Goal: Check status: Check status

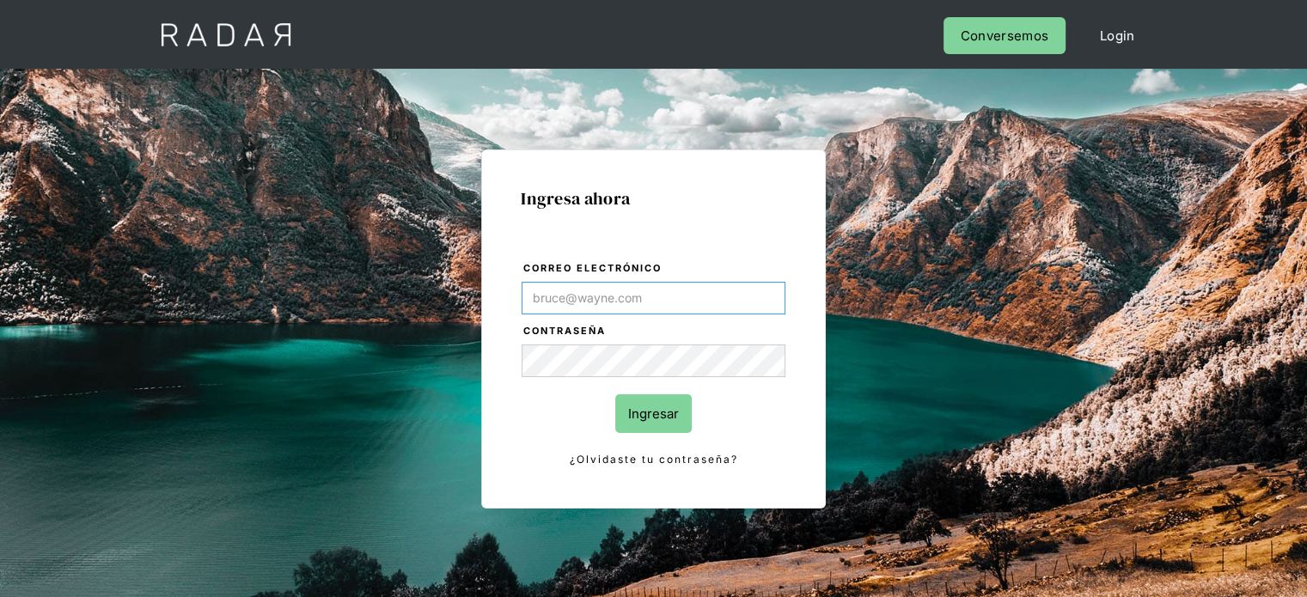
type input "[EMAIL_ADDRESS][PERSON_NAME][DOMAIN_NAME]"
click at [670, 411] on input "Ingresar" at bounding box center [653, 413] width 76 height 39
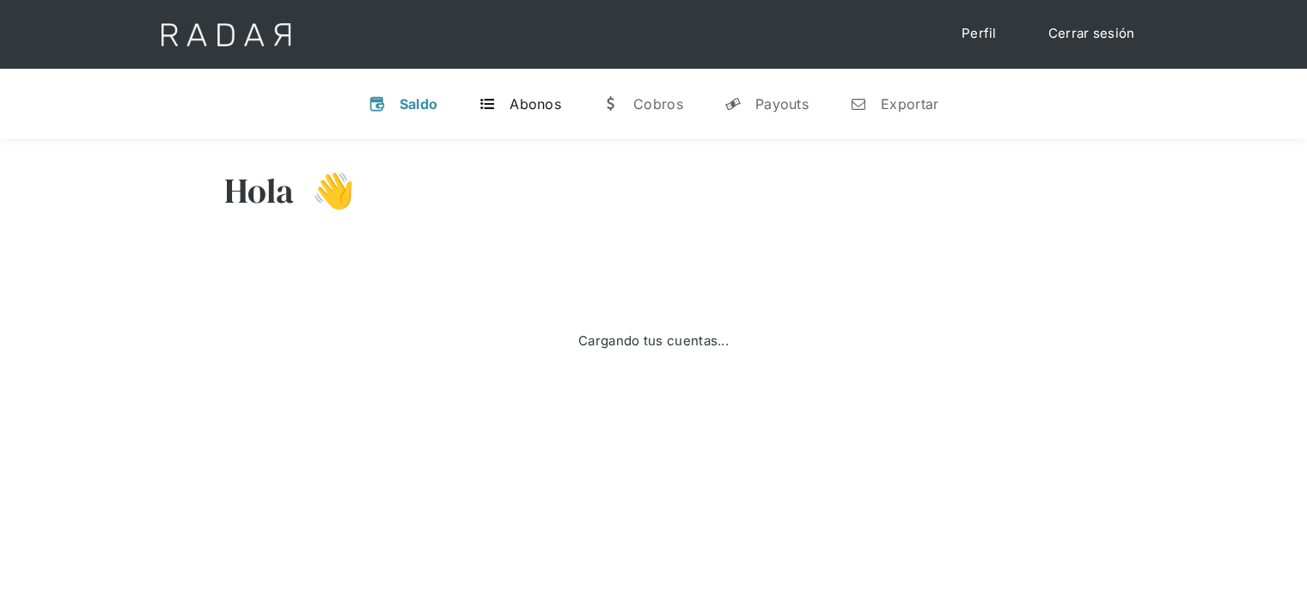
click at [471, 104] on link "t Abonos" at bounding box center [520, 104] width 110 height 45
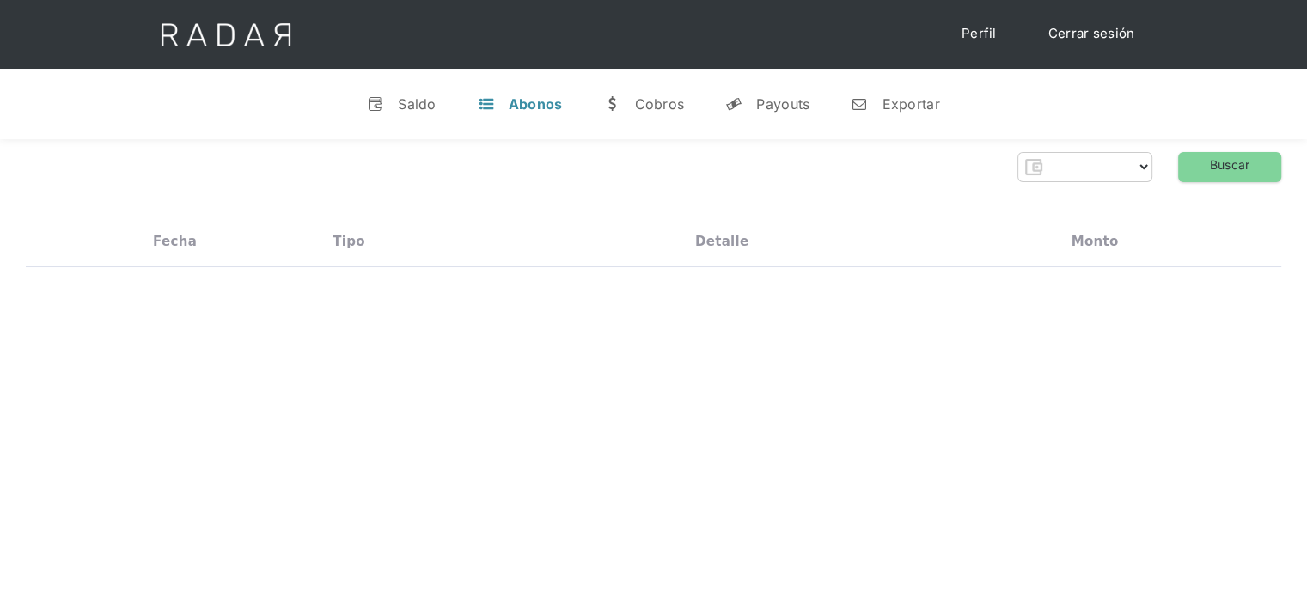
drag, startPoint x: 497, startPoint y: 106, endPoint x: 470, endPoint y: 106, distance: 26.6
click at [495, 106] on link "t Abonos" at bounding box center [520, 104] width 113 height 45
click at [431, 102] on div "Saldo" at bounding box center [417, 103] width 39 height 17
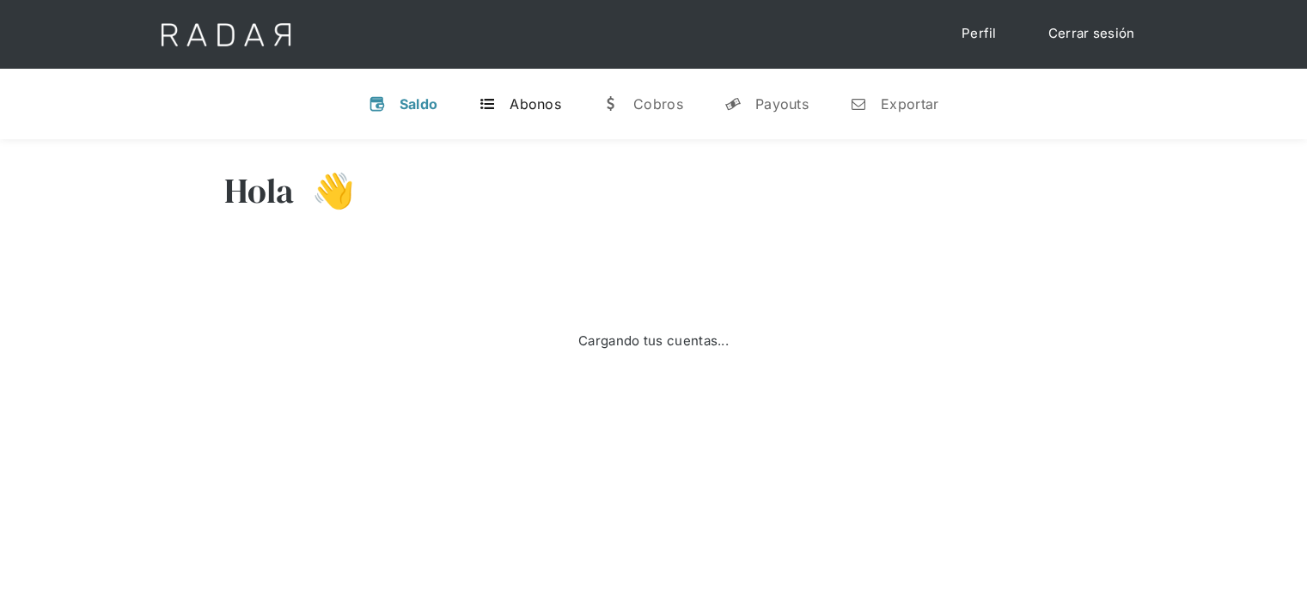
click at [529, 119] on link "t Abonos" at bounding box center [520, 104] width 110 height 45
click at [531, 126] on div "v Saldo t Abonos w [GEOGRAPHIC_DATA] y Payouts n Exportar" at bounding box center [653, 104] width 1307 height 70
click at [523, 100] on div "Abonos" at bounding box center [536, 103] width 52 height 17
click at [265, 446] on div "Hola 👋 Cargando tus cuentas... Nombre de la empresa • [GEOGRAPHIC_DATA] • Desco…" at bounding box center [653, 296] width 1307 height 315
drag, startPoint x: 576, startPoint y: 110, endPoint x: 524, endPoint y: 99, distance: 52.8
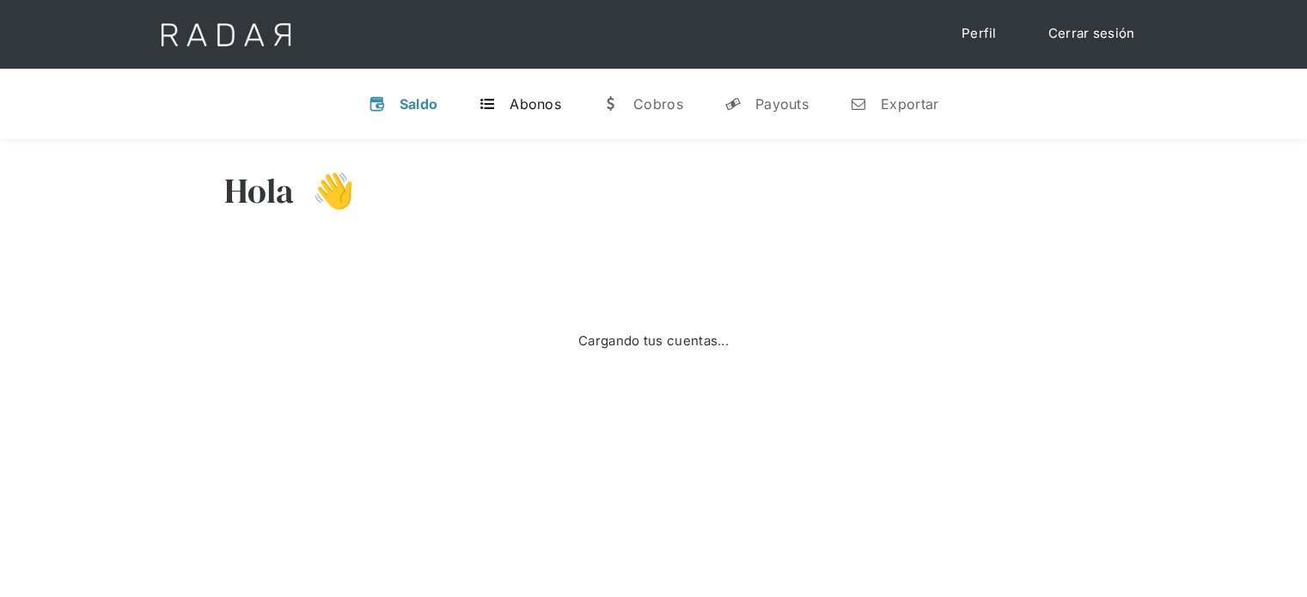
click at [575, 110] on div "v Saldo t Abonos w [GEOGRAPHIC_DATA] y Payouts n Exportar" at bounding box center [653, 104] width 1307 height 70
click at [527, 99] on div "Abonos" at bounding box center [536, 103] width 52 height 17
click at [505, 86] on link "t Abonos" at bounding box center [520, 104] width 110 height 45
click at [526, 105] on div "Abonos" at bounding box center [536, 103] width 52 height 17
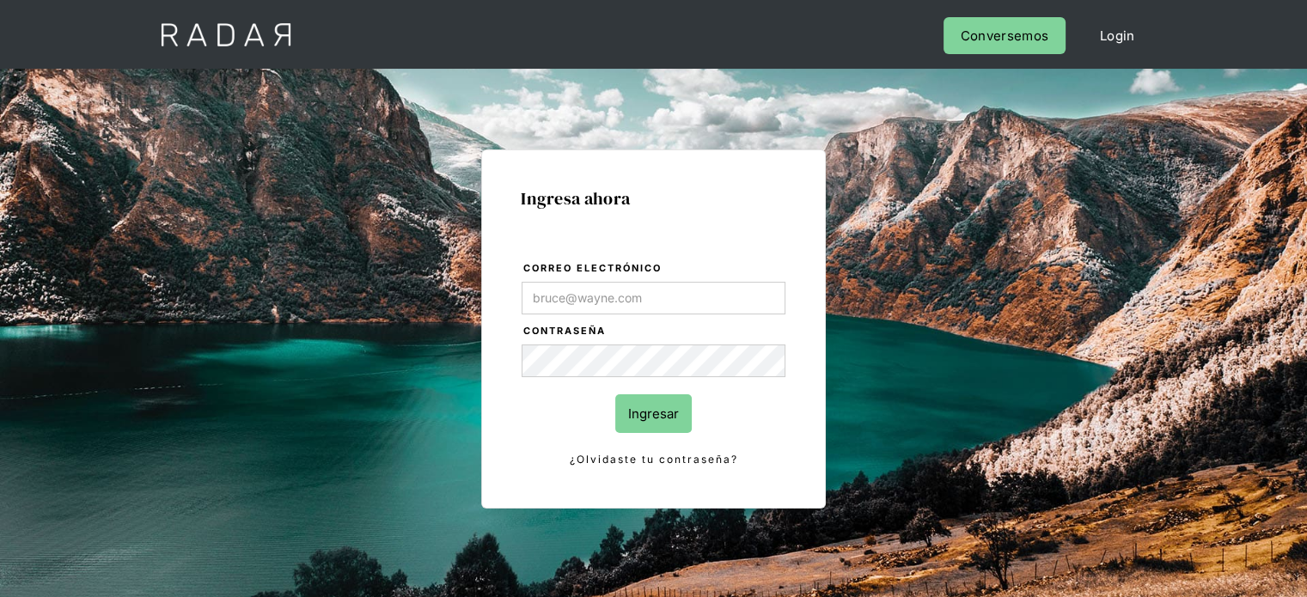
type input "[EMAIL_ADDRESS][PERSON_NAME][DOMAIN_NAME]"
click at [673, 406] on input "Ingresar" at bounding box center [653, 413] width 76 height 39
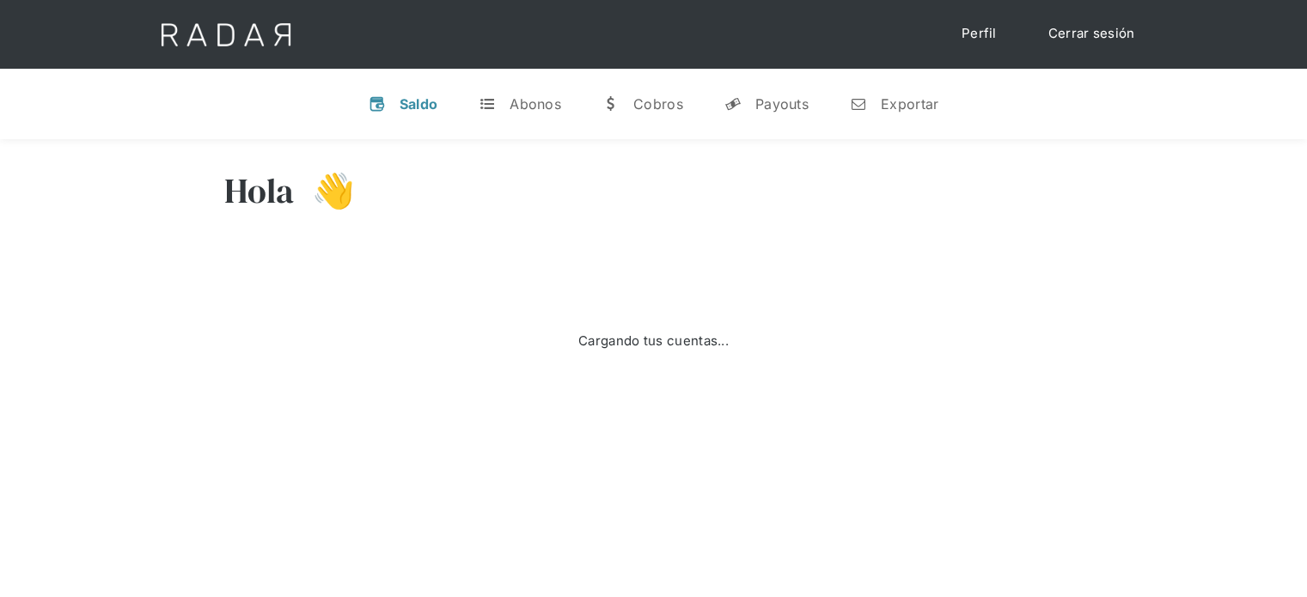
click at [31, 448] on div "Hola 👋 Cargando tus cuentas... Nombre de la empresa • [GEOGRAPHIC_DATA] • Desco…" at bounding box center [653, 296] width 1307 height 315
